Goal: Task Accomplishment & Management: Check status

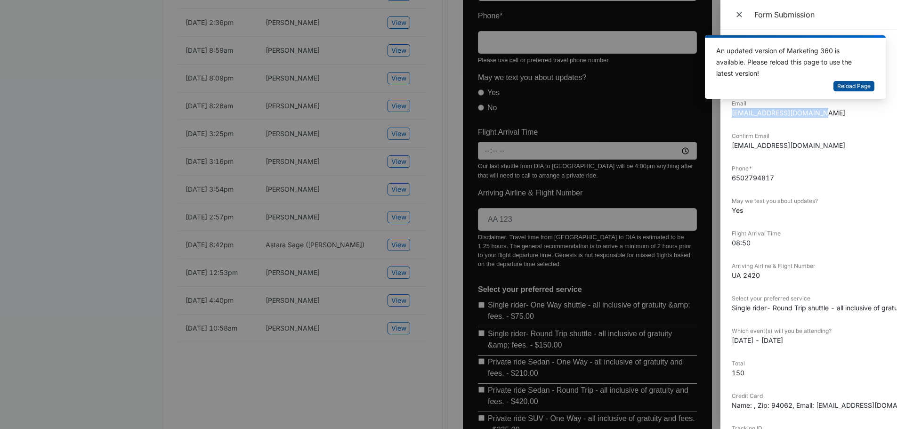
click at [858, 89] on span "Reload Page" at bounding box center [854, 86] width 33 height 9
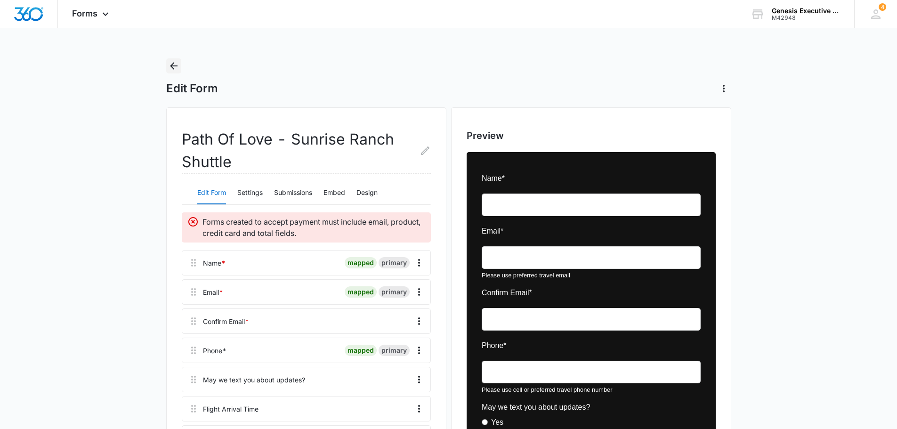
click at [171, 64] on icon "Back" at bounding box center [173, 65] width 11 height 11
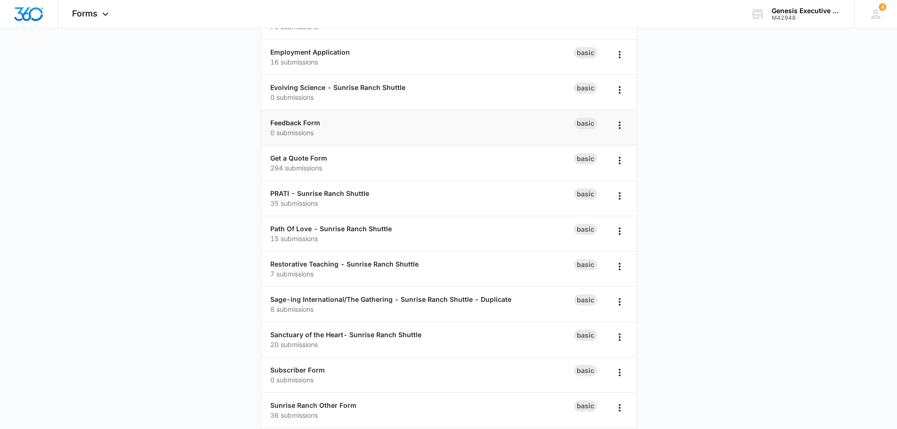
scroll to position [372, 0]
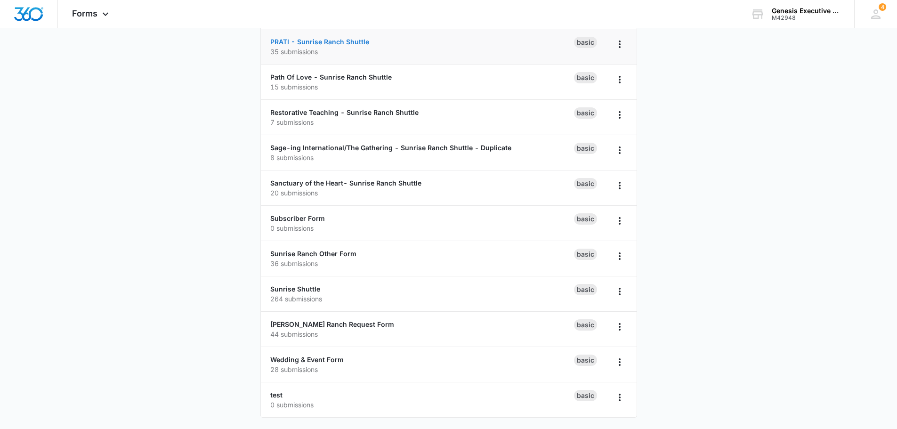
click at [350, 43] on link "PRATI - Sunrise Ranch Shuttle" at bounding box center [319, 42] width 99 height 8
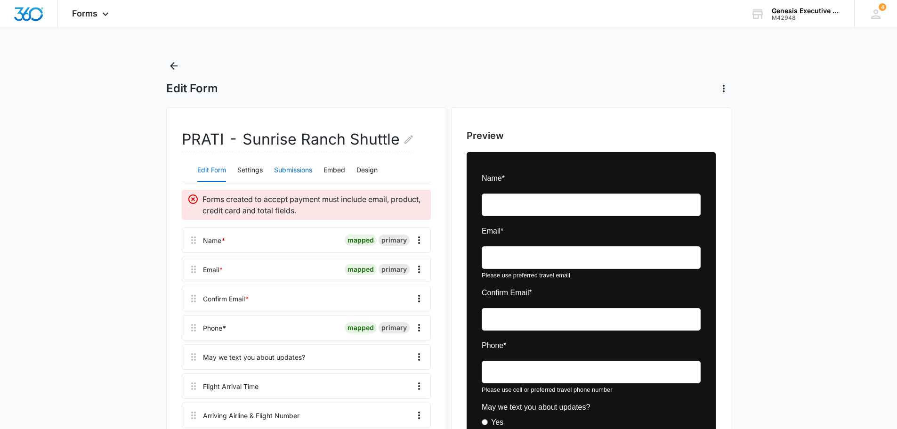
click at [298, 166] on button "Submissions" at bounding box center [293, 170] width 38 height 23
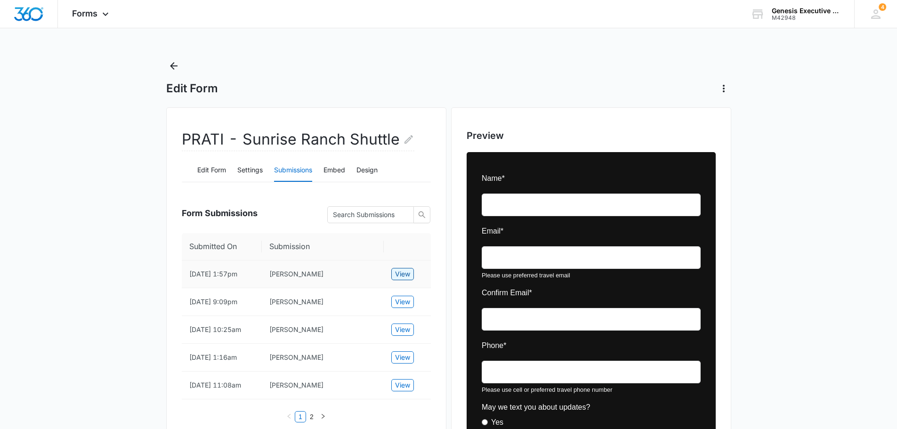
click at [405, 279] on span "View" at bounding box center [402, 274] width 15 height 10
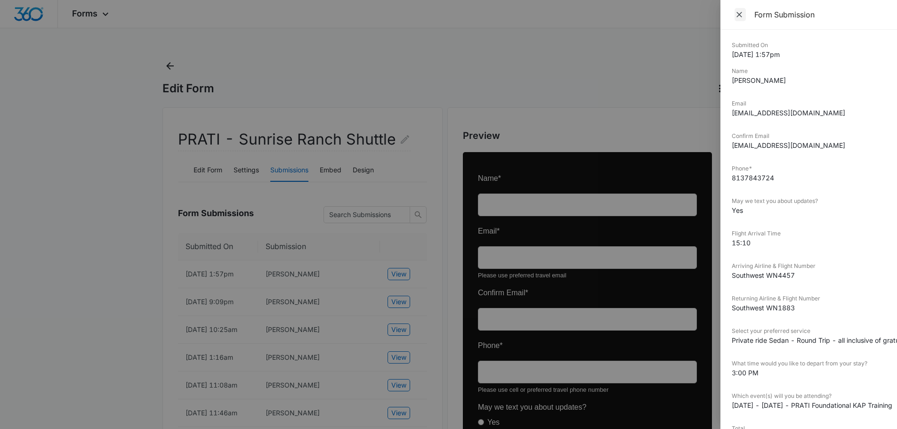
click at [735, 15] on icon "Close" at bounding box center [739, 14] width 9 height 9
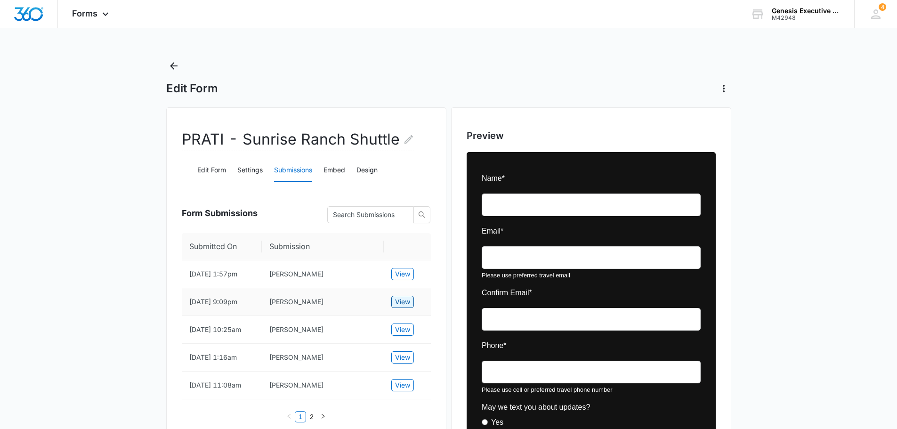
click at [406, 307] on span "View" at bounding box center [402, 302] width 15 height 10
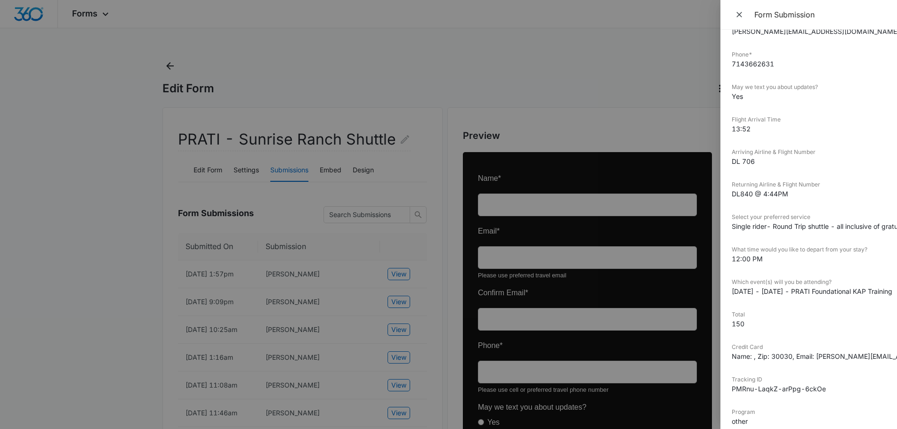
scroll to position [220, 0]
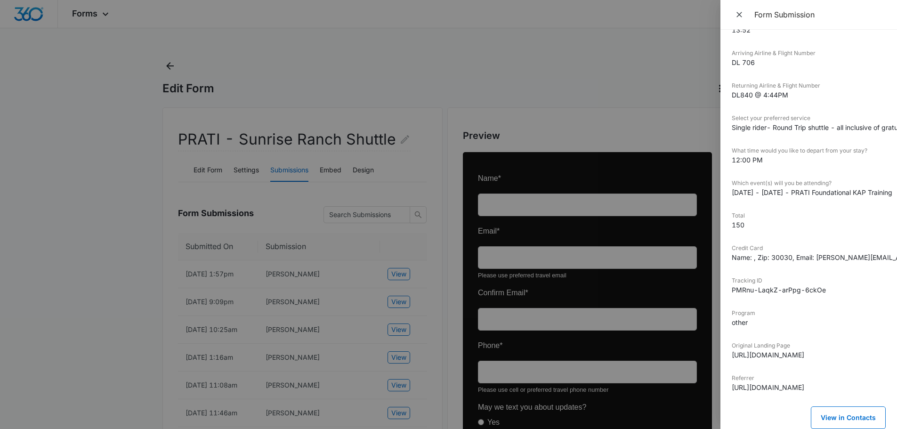
drag, startPoint x: 739, startPoint y: 10, endPoint x: 686, endPoint y: 24, distance: 54.4
click at [739, 10] on icon "Close" at bounding box center [739, 14] width 9 height 9
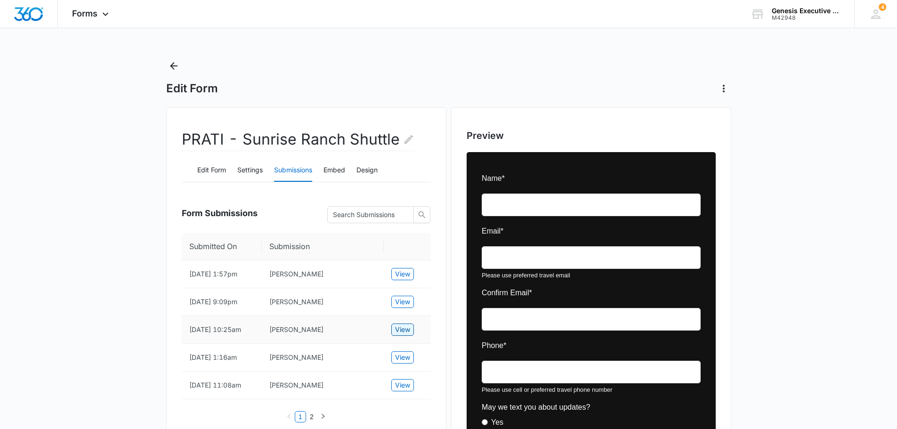
click at [404, 335] on span "View" at bounding box center [402, 330] width 15 height 10
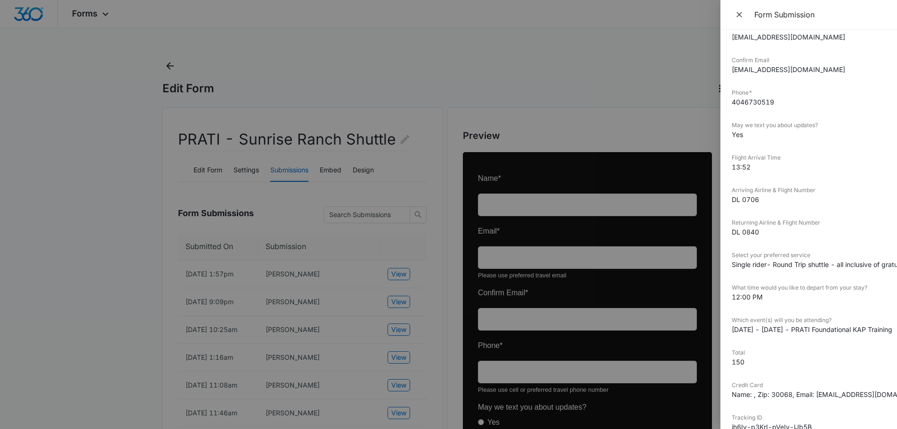
scroll to position [0, 0]
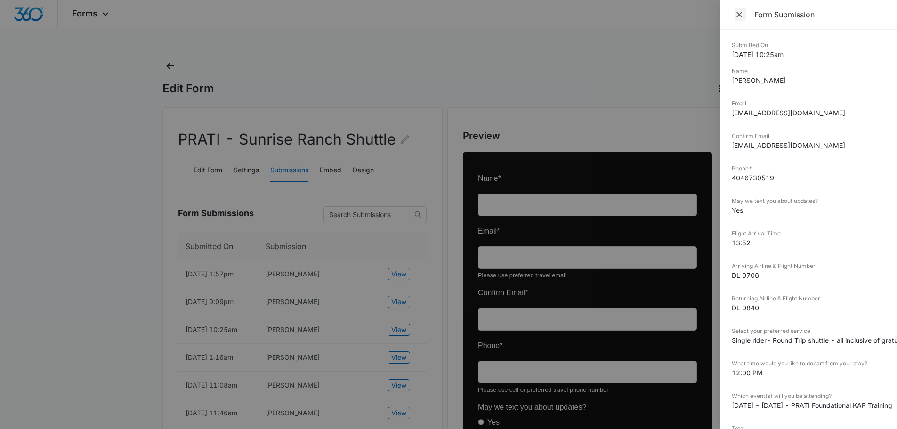
click at [736, 12] on icon "Close" at bounding box center [739, 14] width 9 height 9
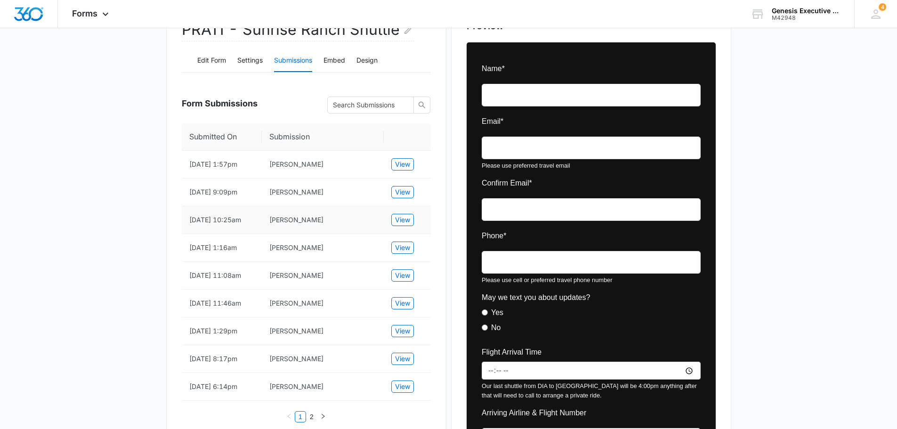
scroll to position [220, 0]
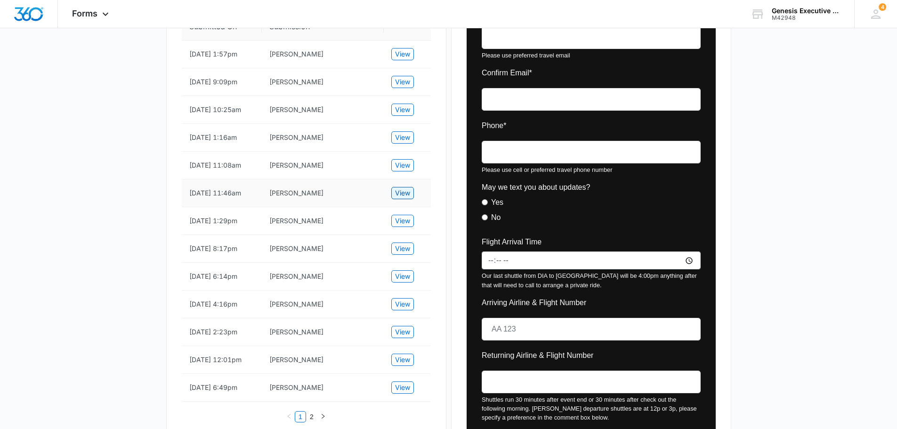
click at [401, 198] on span "View" at bounding box center [402, 193] width 15 height 10
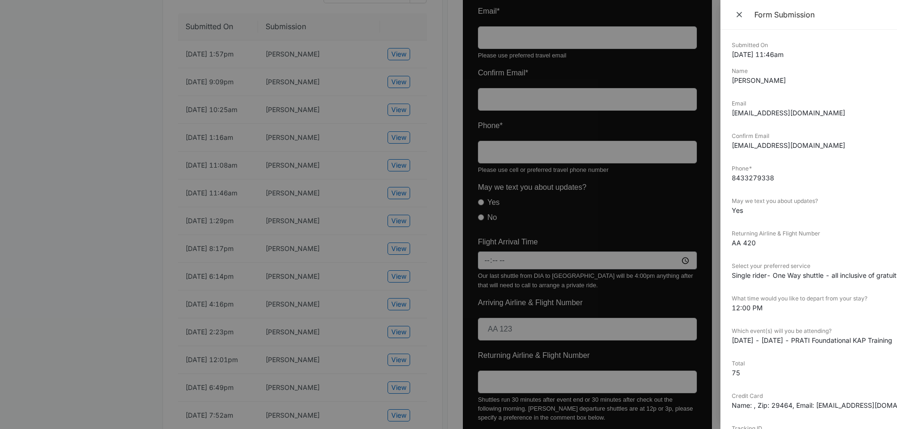
click at [398, 247] on div at bounding box center [448, 214] width 897 height 429
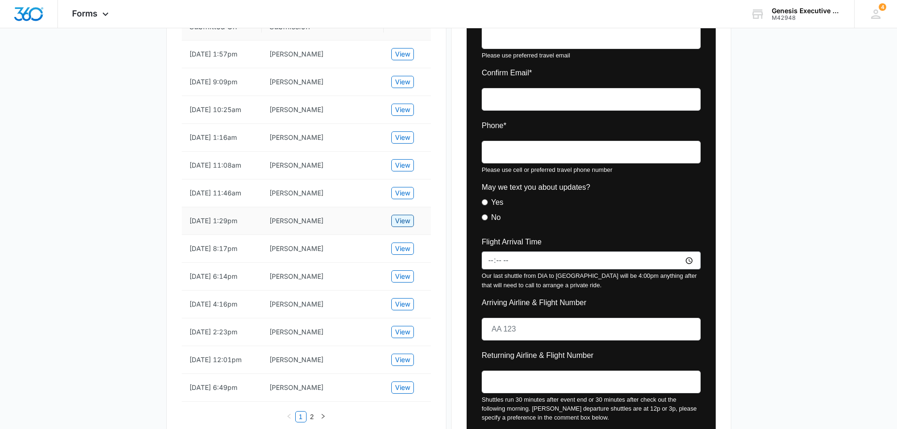
click at [398, 226] on span "View" at bounding box center [402, 221] width 15 height 10
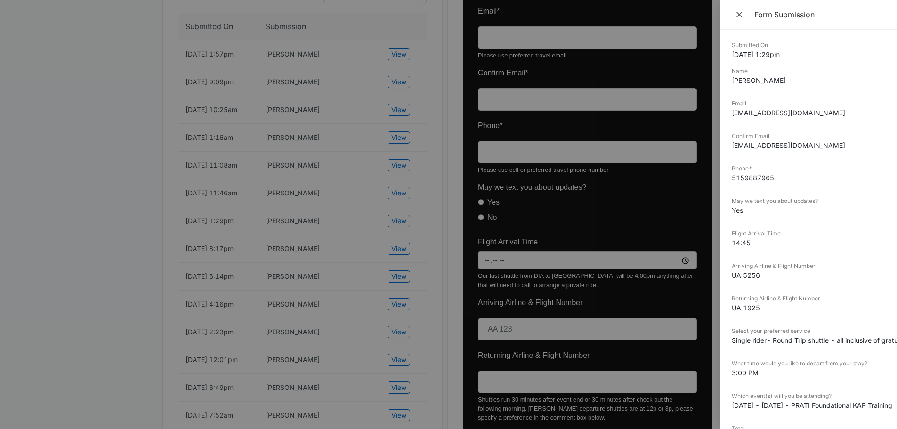
click at [396, 276] on div at bounding box center [448, 214] width 897 height 429
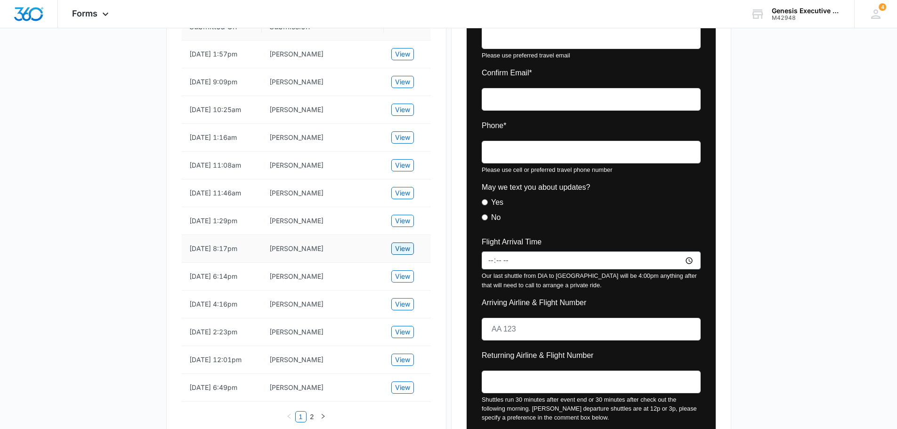
click at [396, 254] on span "View" at bounding box center [402, 249] width 15 height 10
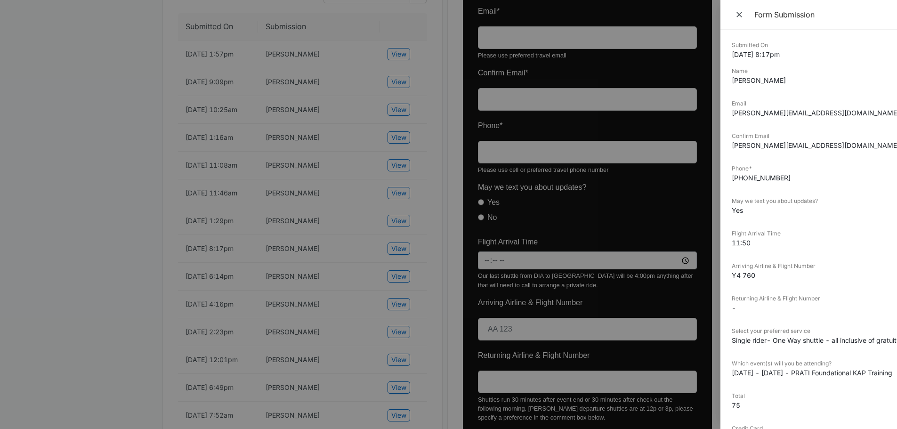
click at [400, 330] on div at bounding box center [448, 214] width 897 height 429
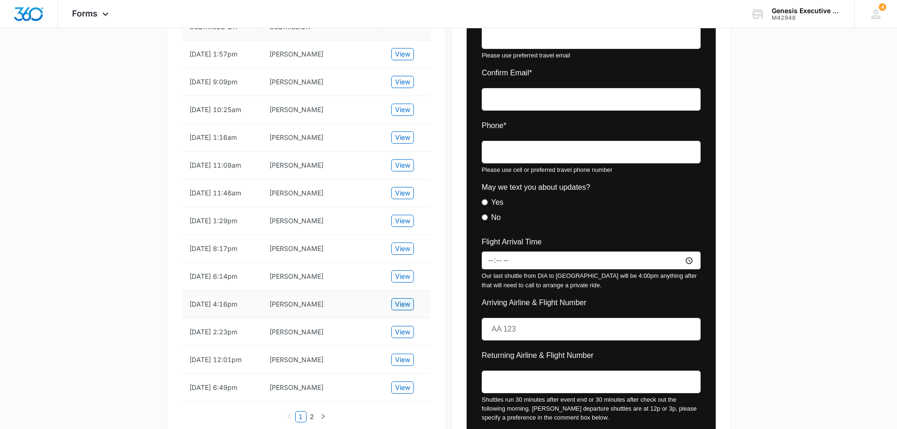
click at [400, 309] on span "View" at bounding box center [402, 304] width 15 height 10
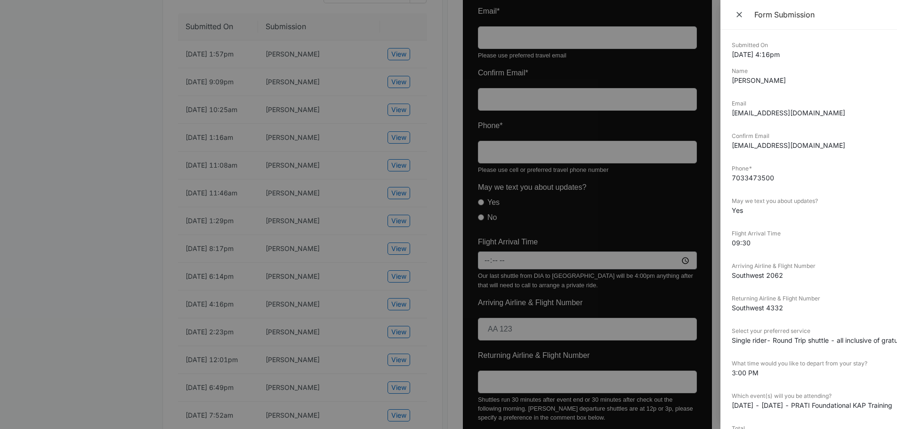
click at [402, 356] on div at bounding box center [448, 214] width 897 height 429
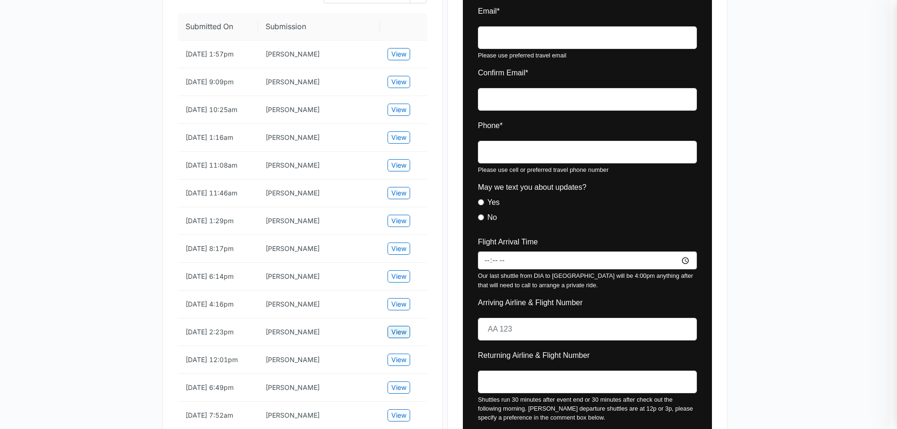
click at [402, 337] on span "View" at bounding box center [398, 332] width 15 height 10
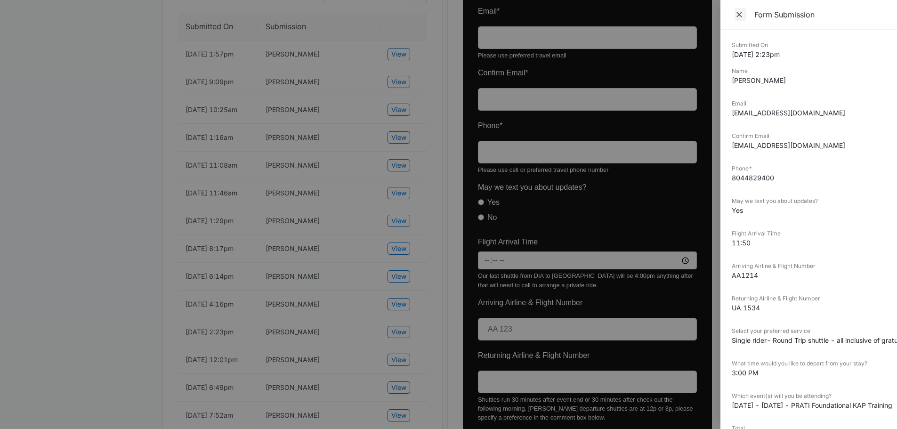
click at [740, 11] on icon "Close" at bounding box center [739, 14] width 9 height 9
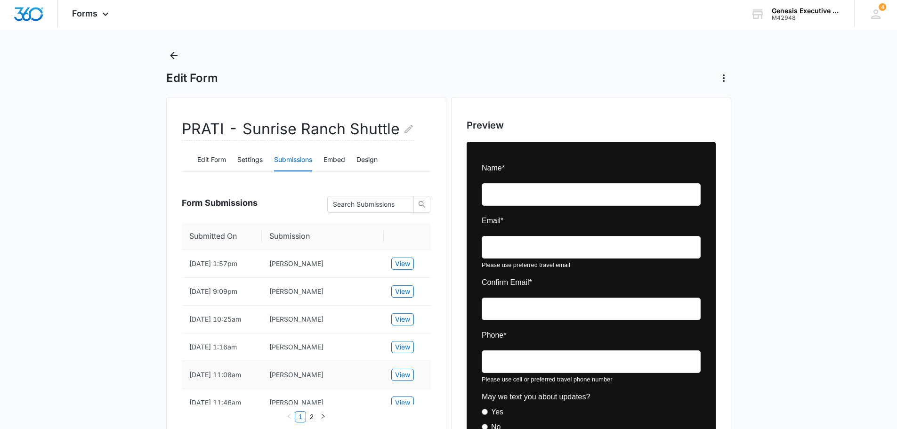
scroll to position [0, 0]
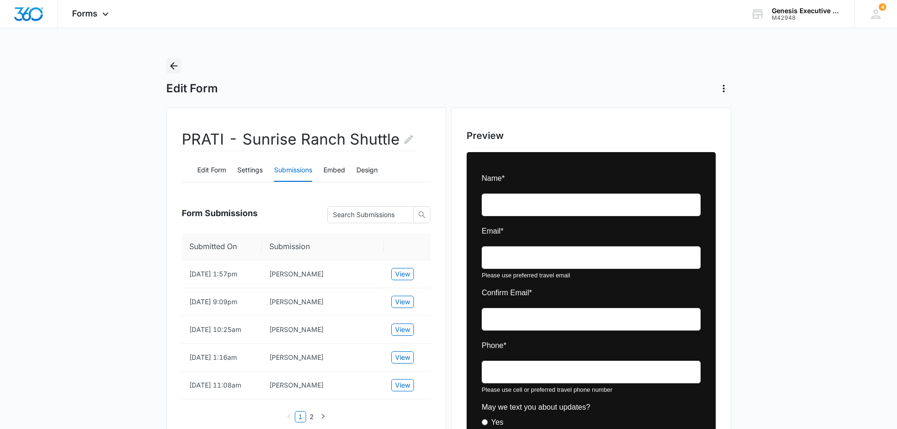
click at [174, 66] on icon "Back" at bounding box center [174, 66] width 8 height 8
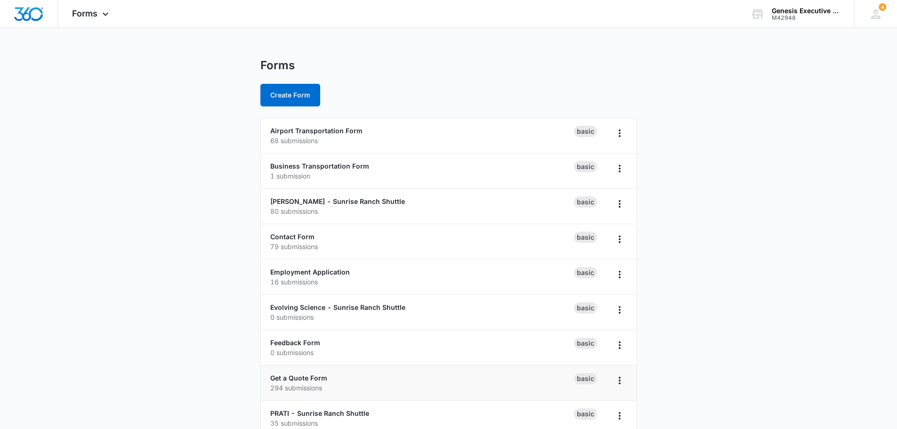
scroll to position [330, 0]
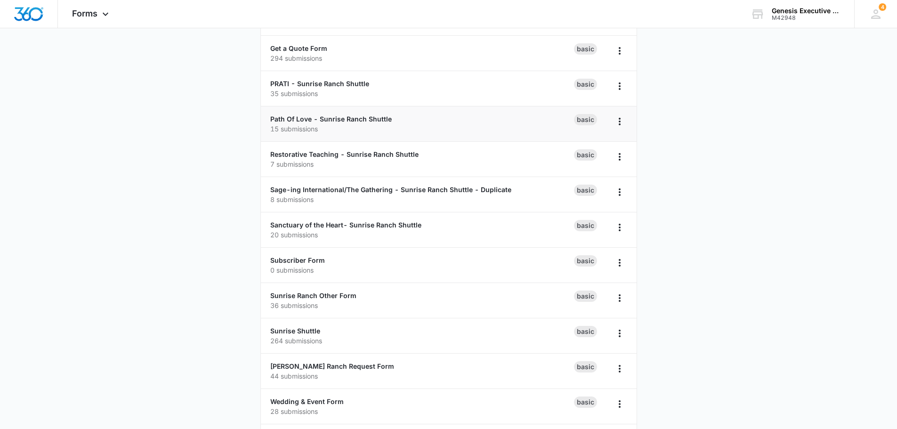
click at [393, 117] on div "Path Of Love - Sunrise Ranch Shuttle 15 submissions" at bounding box center [422, 124] width 304 height 20
click at [363, 116] on link "Path Of Love - Sunrise Ranch Shuttle" at bounding box center [331, 119] width 122 height 8
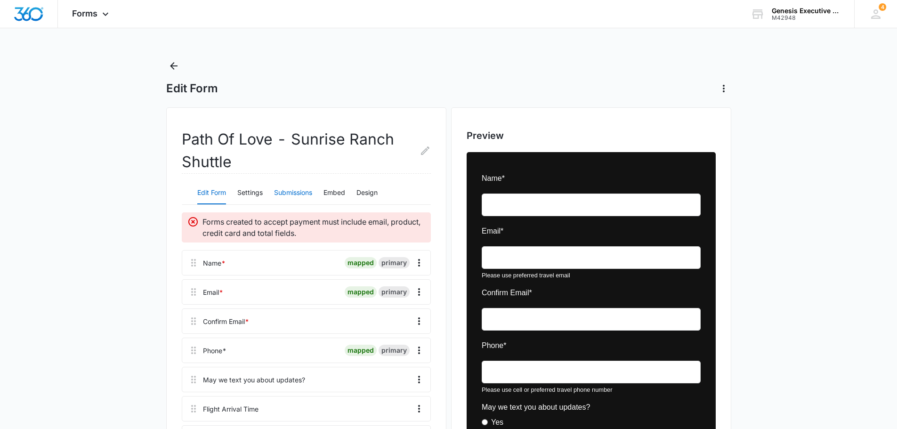
click at [299, 192] on button "Submissions" at bounding box center [293, 193] width 38 height 23
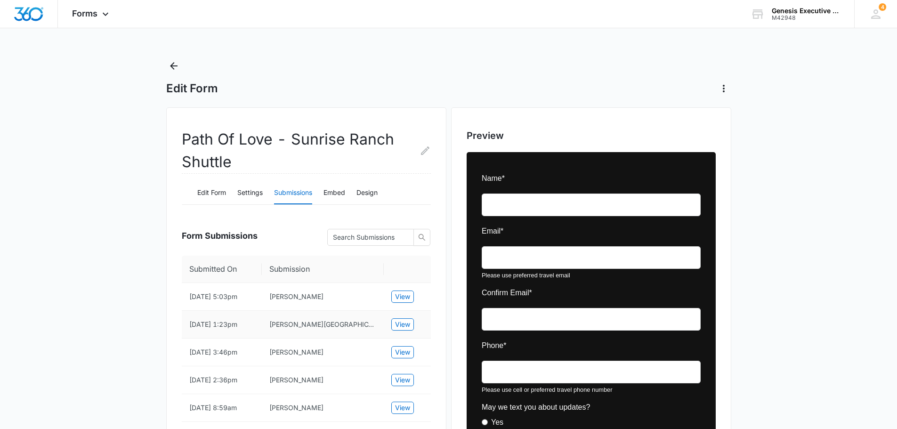
scroll to position [110, 0]
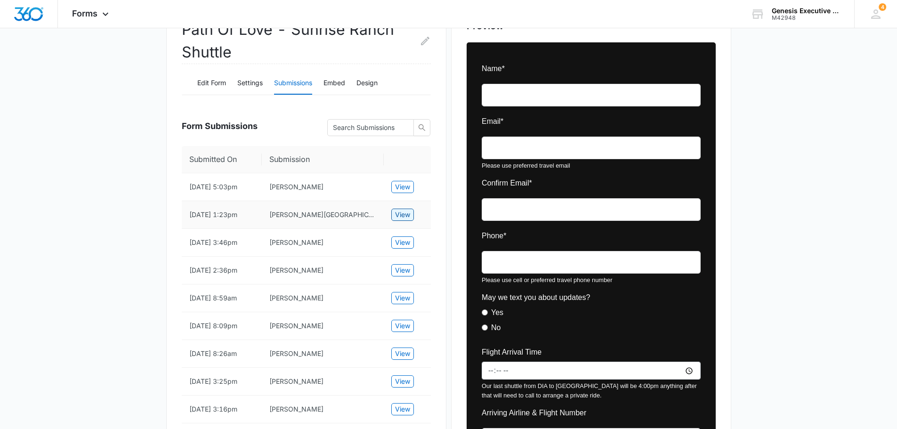
click at [409, 221] on button "View" at bounding box center [402, 215] width 23 height 12
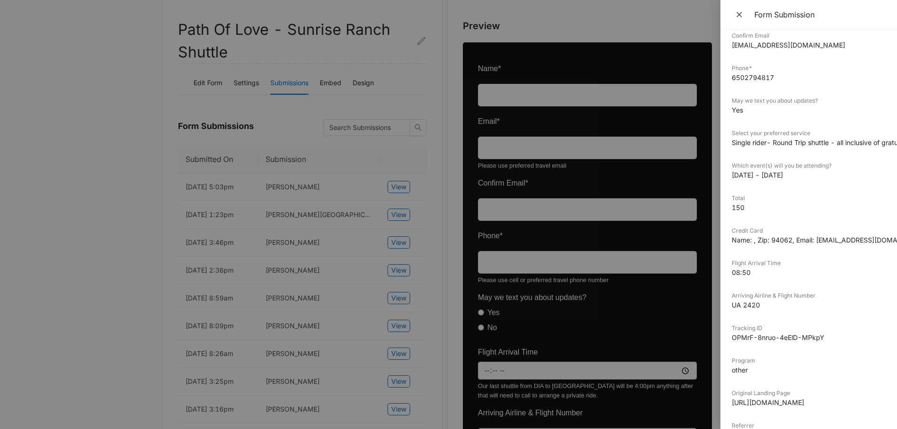
scroll to position [155, 0]
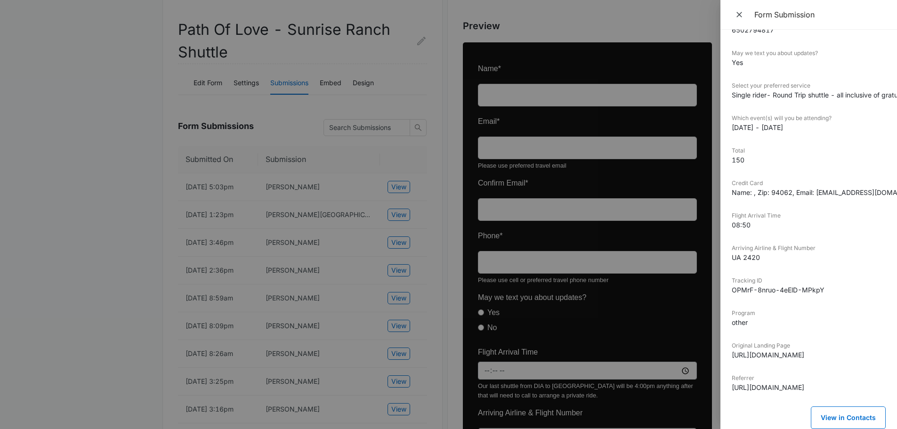
drag, startPoint x: 740, startPoint y: 15, endPoint x: 682, endPoint y: 33, distance: 61.2
click at [740, 15] on icon "Close" at bounding box center [739, 14] width 9 height 9
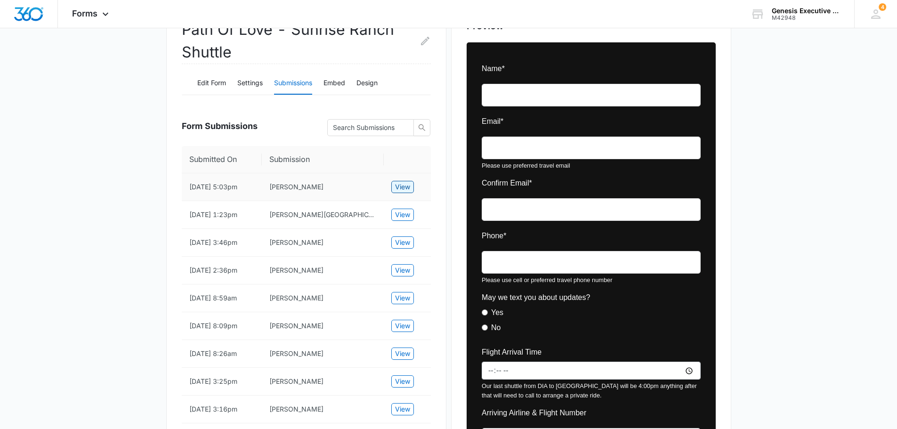
click at [399, 192] on span "View" at bounding box center [402, 187] width 15 height 10
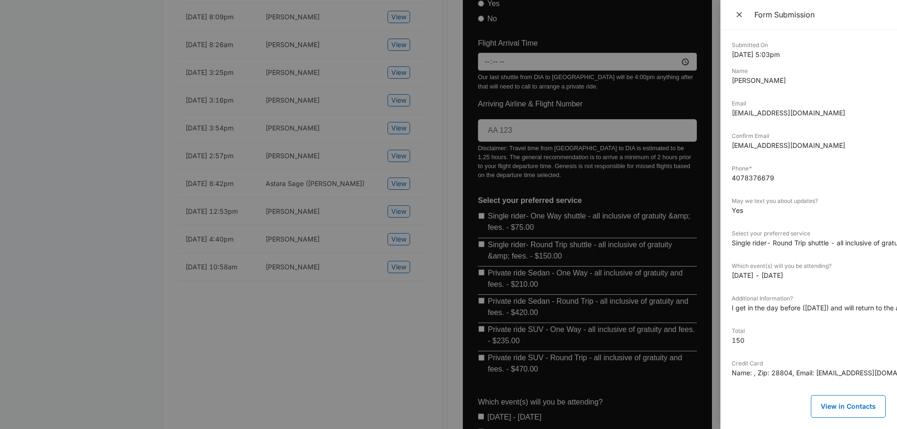
scroll to position [330, 0]
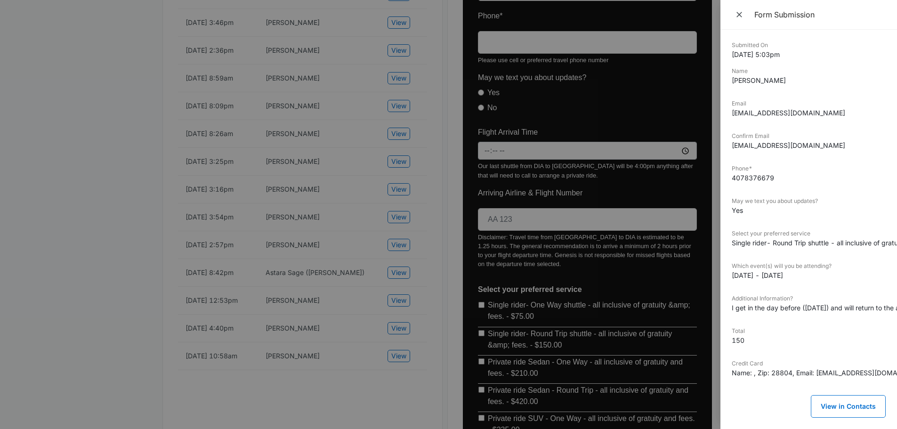
click at [822, 178] on dd "4078376679" at bounding box center [809, 178] width 154 height 10
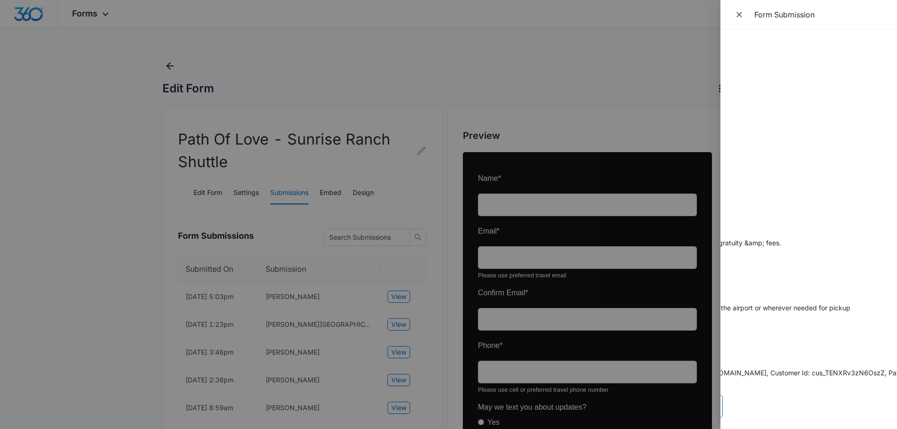
scroll to position [0, 132]
